Goal: Information Seeking & Learning: Find specific fact

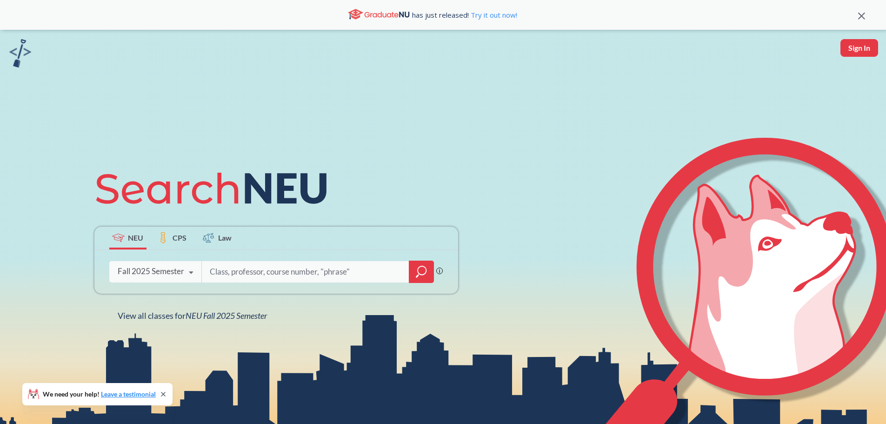
click at [170, 265] on div "Fall 2025 Semester Fall 2025 Semester Summer 2 2025 Semester Summer Full 2025 S…" at bounding box center [155, 270] width 93 height 23
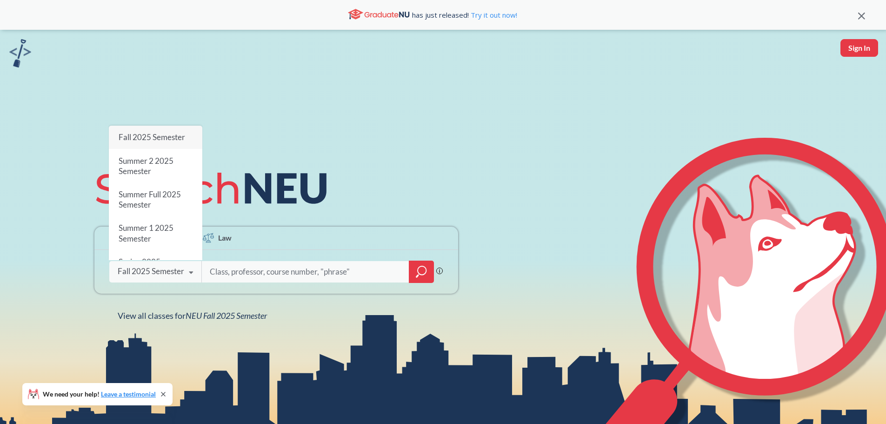
click at [311, 235] on div "NEU CPS Law" at bounding box center [276, 237] width 364 height 23
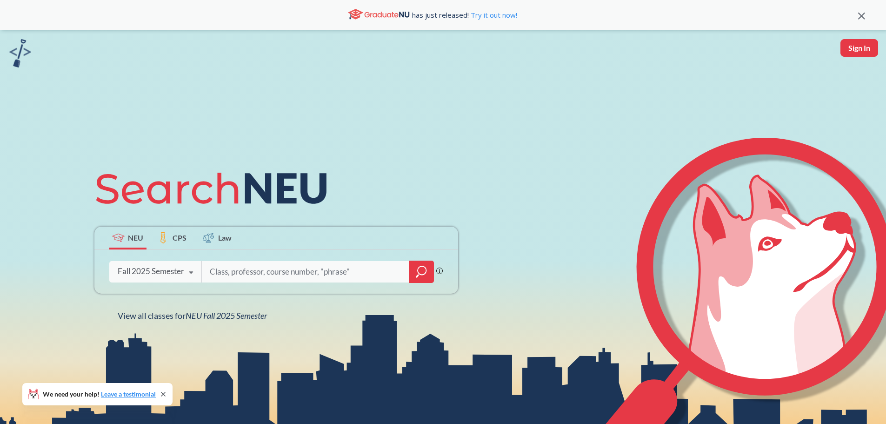
click at [270, 272] on input "search" at bounding box center [305, 272] width 193 height 20
type input "[PERSON_NAME]"
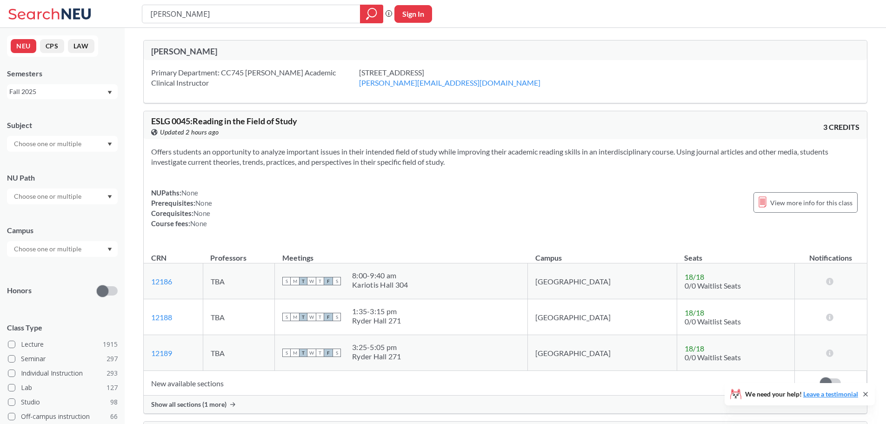
click at [269, 126] on span "ESLG 0045 : Reading in the Field of Study" at bounding box center [224, 121] width 146 height 10
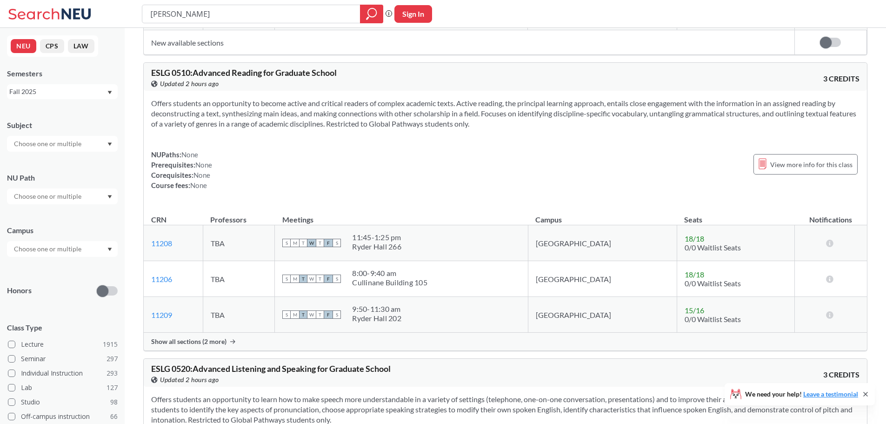
scroll to position [1784, 0]
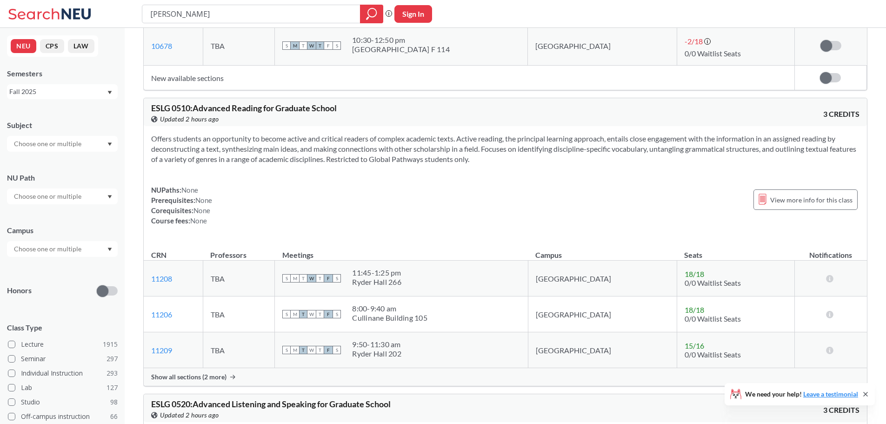
click at [21, 52] on button "NEU" at bounding box center [24, 46] width 26 height 14
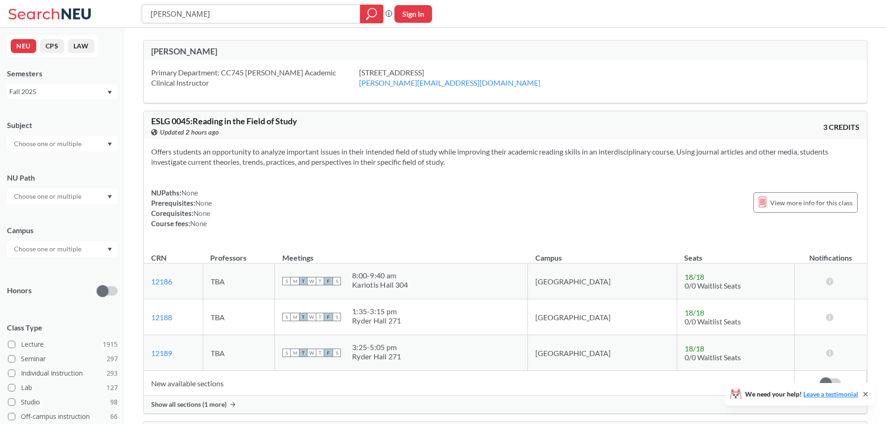
drag, startPoint x: 216, startPoint y: 10, endPoint x: 60, endPoint y: 15, distance: 156.8
click at [77, 13] on div "[PERSON_NAME] Phrase search guarantees the exact search appears in the results.…" at bounding box center [443, 14] width 886 height 28
type input "CS5008"
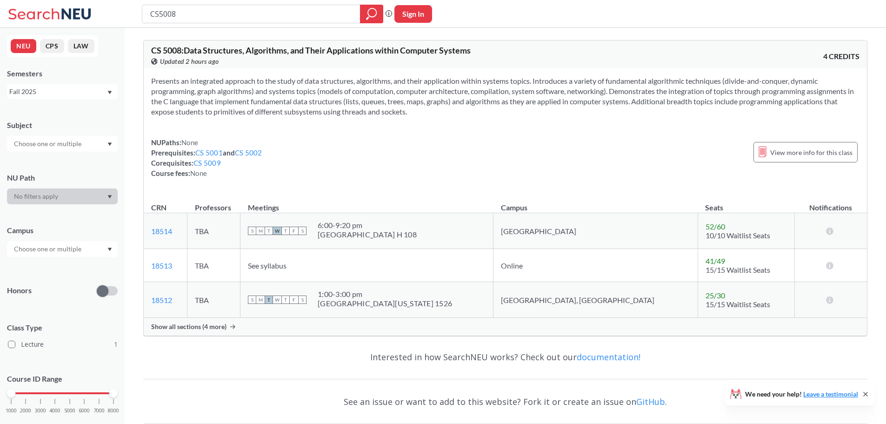
click at [188, 13] on input "CS5008" at bounding box center [251, 14] width 204 height 16
type input "CS50081"
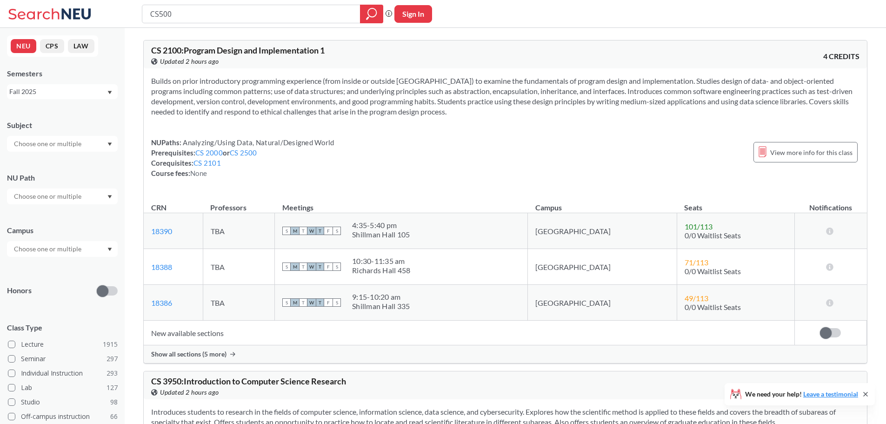
type input "CS5001"
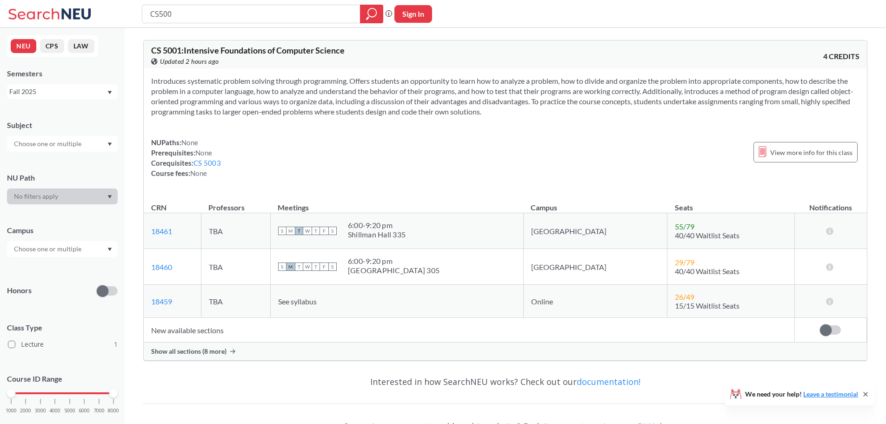
type input "CS5002"
